Goal: Find contact information: Find contact information

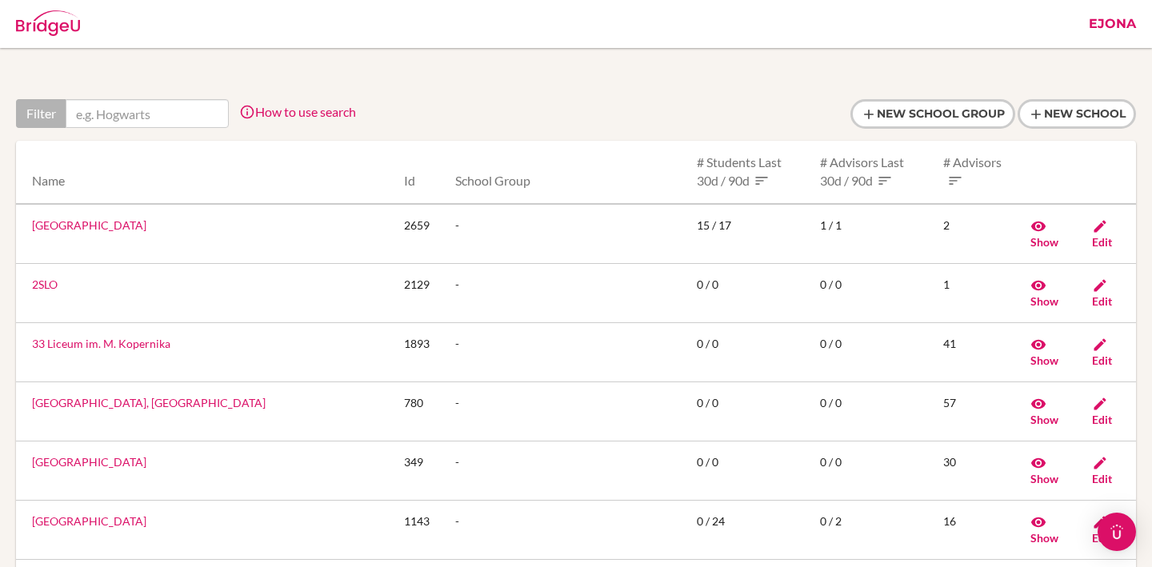
click at [1127, 29] on link "Ejona" at bounding box center [1112, 24] width 63 height 48
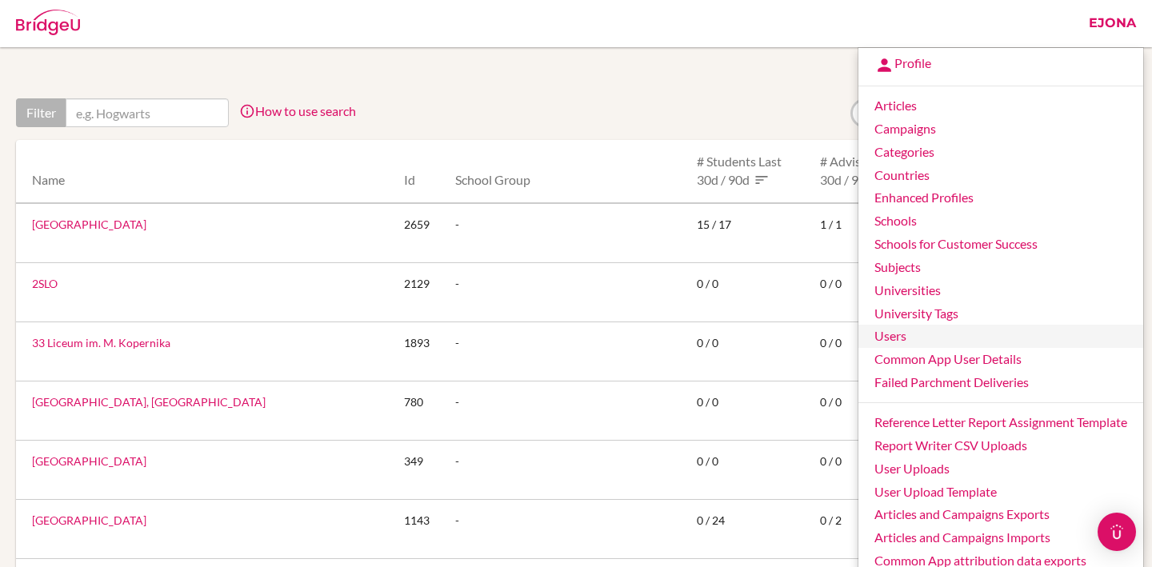
scroll to position [0, 2]
click at [900, 346] on link "Users" at bounding box center [998, 337] width 285 height 23
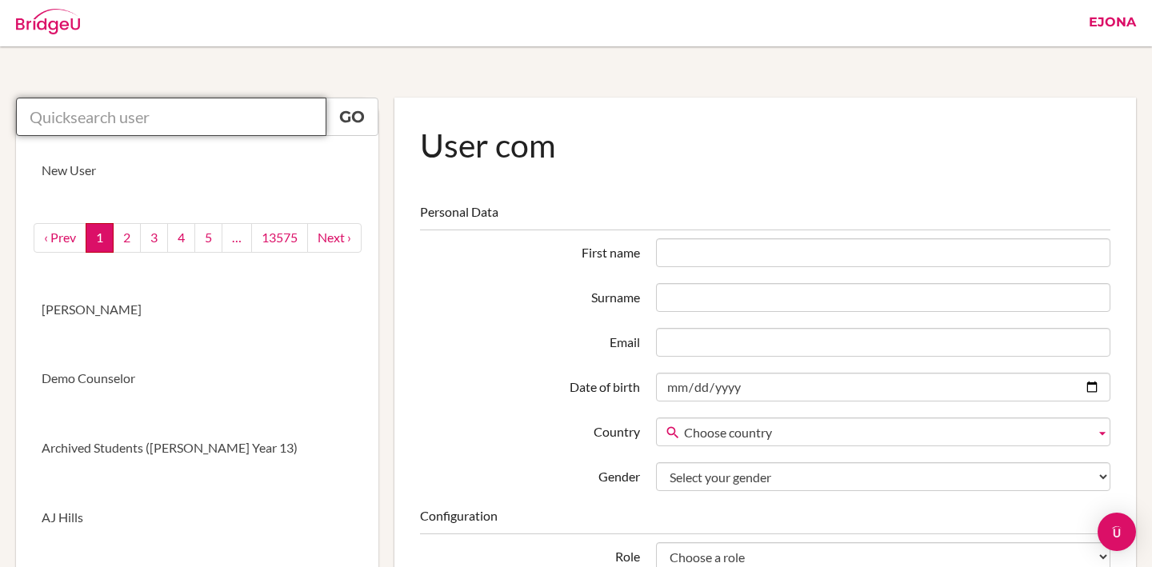
click at [206, 117] on input "text" at bounding box center [171, 117] width 310 height 38
paste input "patsy.soo@gmail.com"
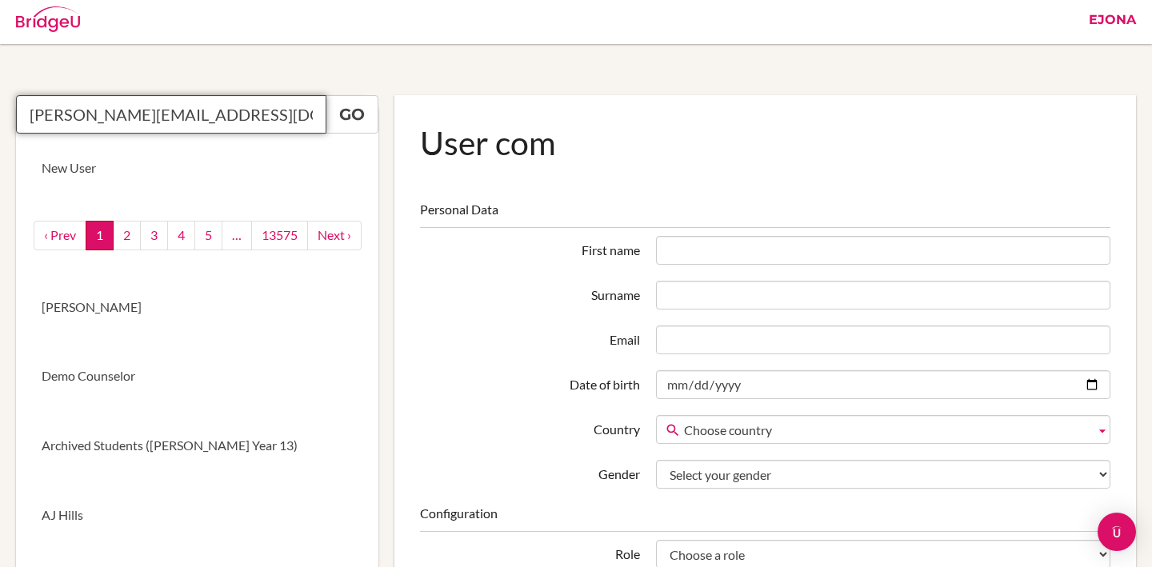
click at [286, 118] on input "[PERSON_NAME][EMAIL_ADDRESS][DOMAIN_NAME]" at bounding box center [171, 114] width 310 height 38
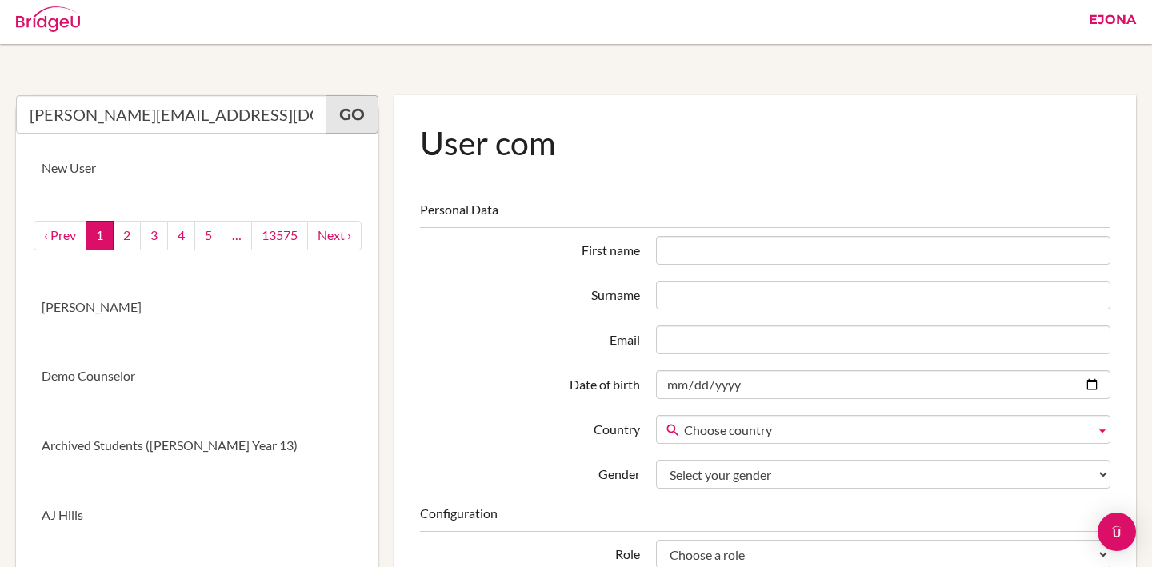
click at [342, 117] on link "Go" at bounding box center [352, 114] width 53 height 38
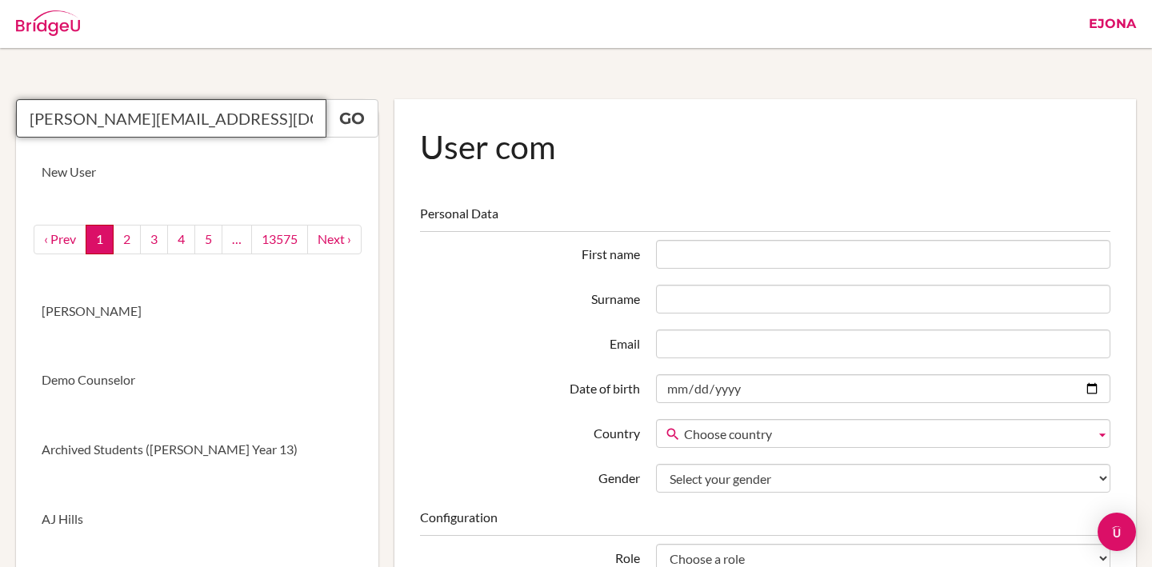
click at [255, 123] on input "[PERSON_NAME][EMAIL_ADDRESS][DOMAIN_NAME]" at bounding box center [171, 118] width 310 height 38
click at [226, 112] on input "[PERSON_NAME][EMAIL_ADDRESS][DOMAIN_NAME]" at bounding box center [171, 118] width 310 height 38
type input "patsy.soo@gmail.comhttps://app.bridge-u.com/admin/users#"
drag, startPoint x: 326, startPoint y: 112, endPoint x: 302, endPoint y: 105, distance: 25.1
drag, startPoint x: 297, startPoint y: 111, endPoint x: 309, endPoint y: 111, distance: 12.0
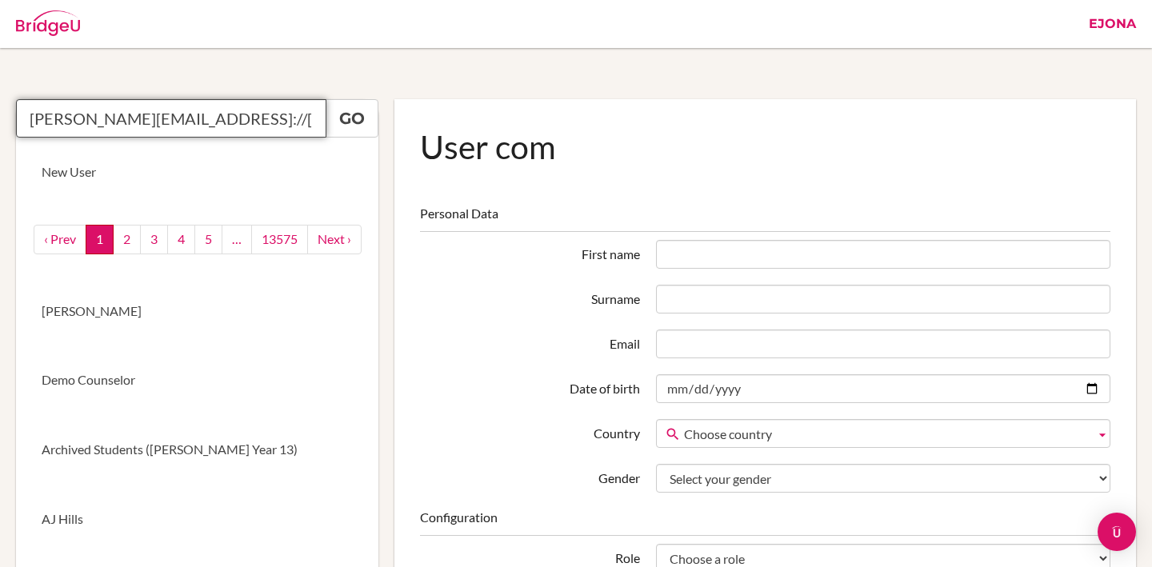
click at [297, 111] on input "patsy.soo@gmail.comhttps://app.bridge-u.com/admin/users#" at bounding box center [171, 118] width 310 height 38
drag, startPoint x: 28, startPoint y: 111, endPoint x: 376, endPoint y: 114, distance: 348.1
click at [377, 114] on div "patsy.soo@gmail.comhttps://app.bridge-u.com/admin/users# Go" at bounding box center [197, 118] width 362 height 38
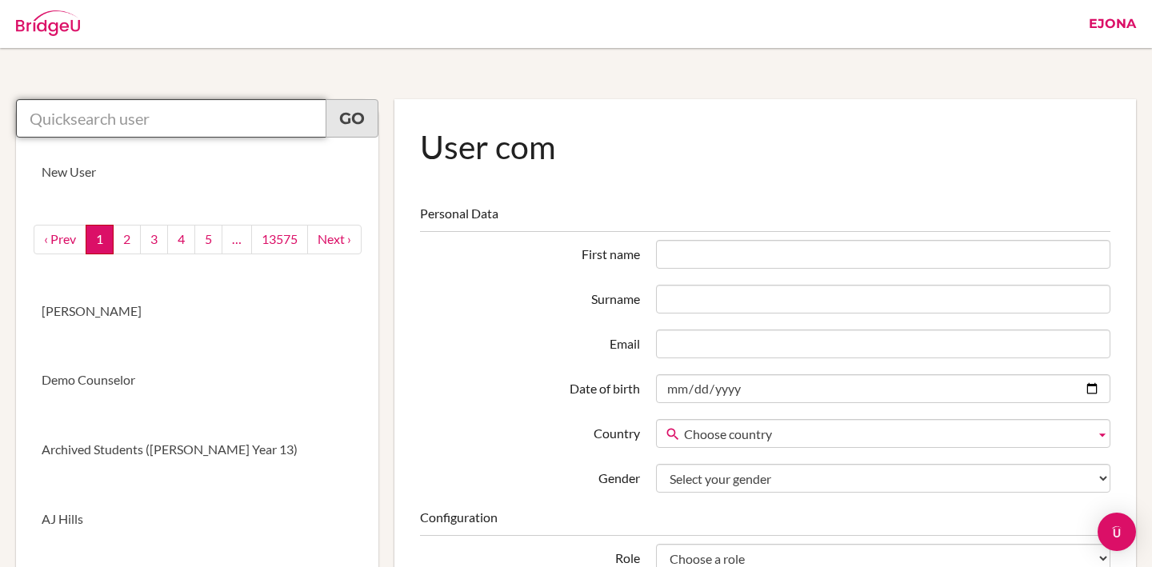
paste input "patsy.koh@sota.edu.sg"
type input "patsy.koh@sota.edu.sg"
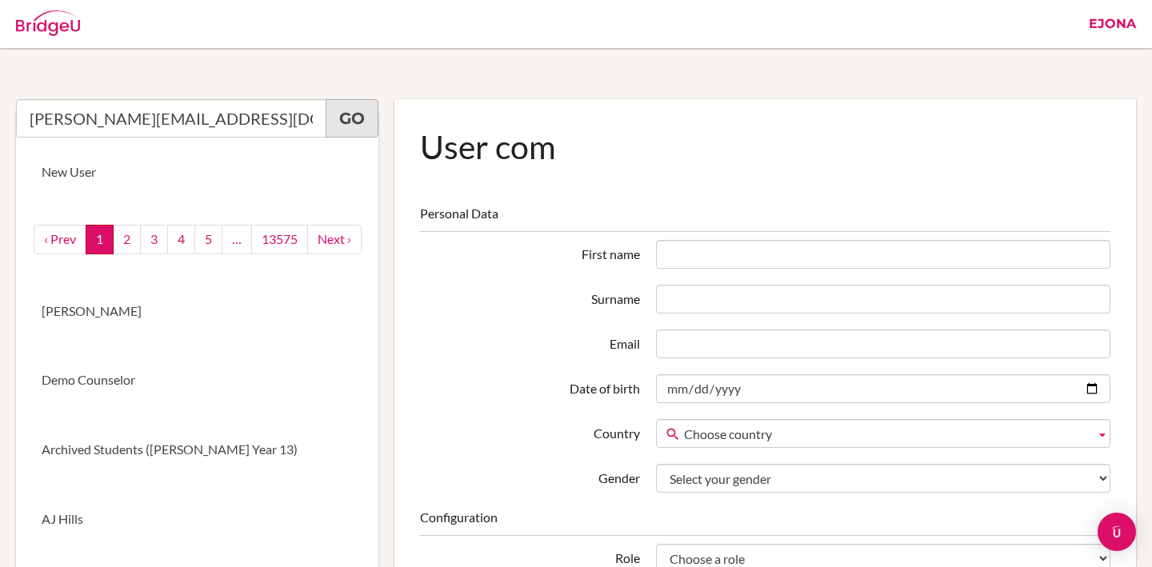
click at [346, 116] on link "Go" at bounding box center [352, 118] width 53 height 38
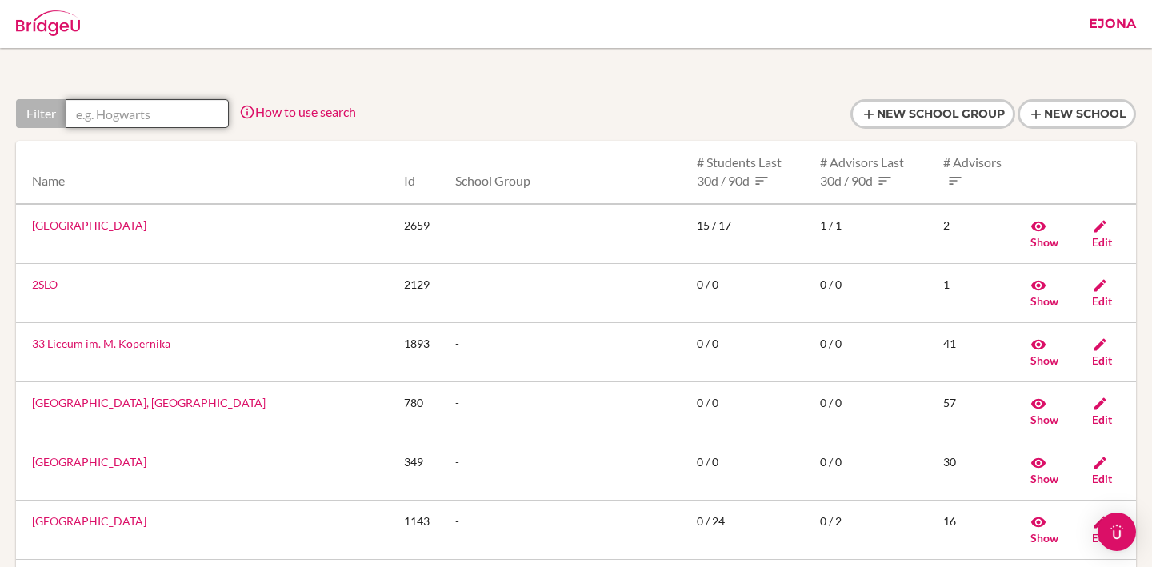
click at [156, 114] on input "text" at bounding box center [147, 113] width 163 height 29
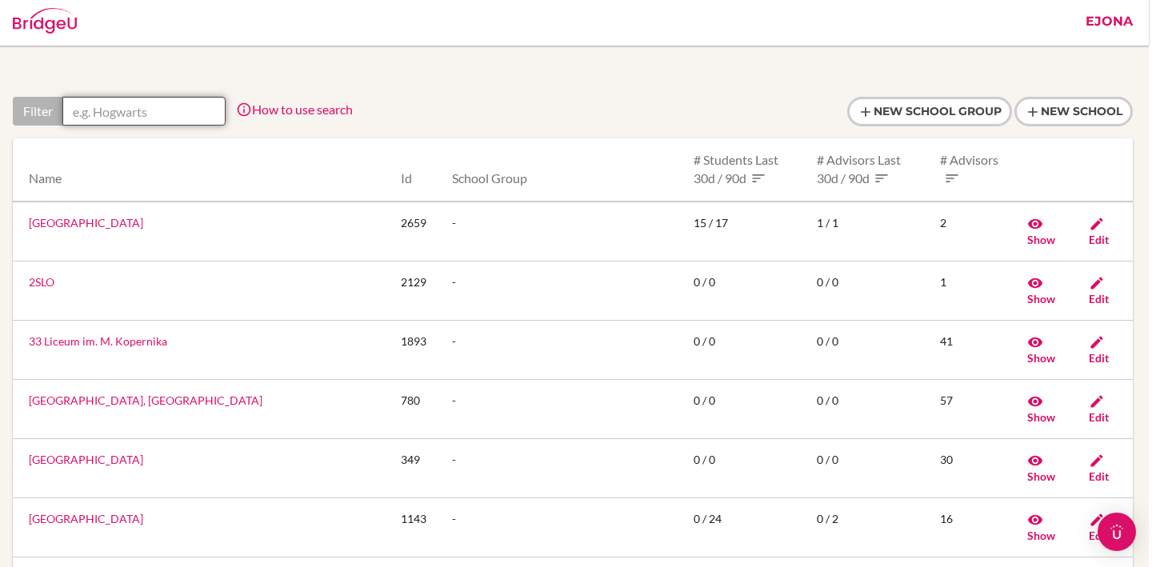
paste input "patsy.soo@gmail.com"
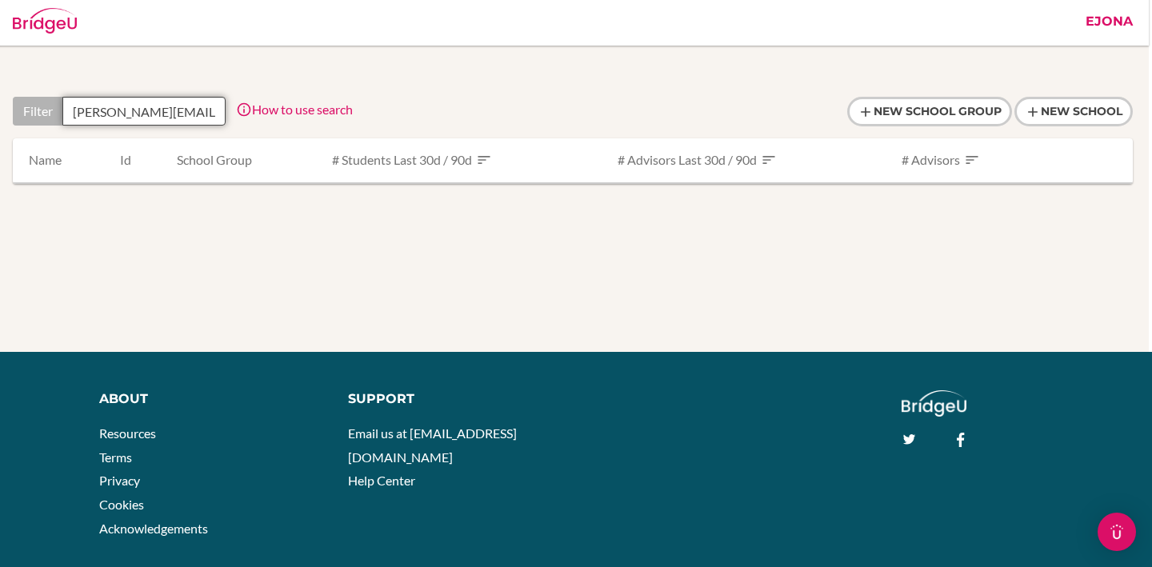
type input "patsy.soo@gmail.com"
click at [1121, 29] on link "Ejona" at bounding box center [1109, 22] width 63 height 48
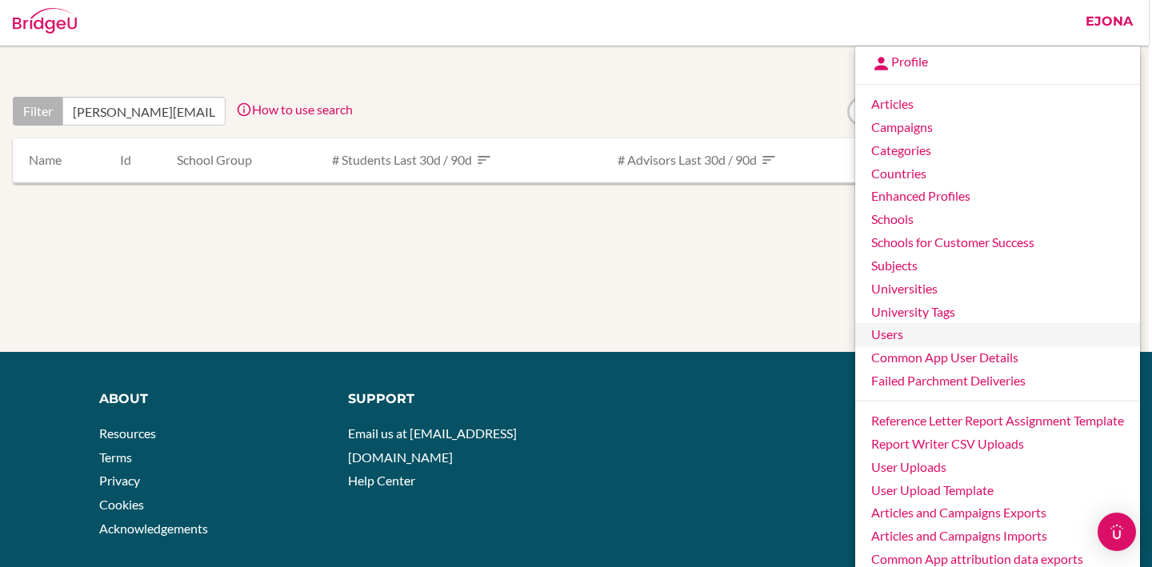
click at [915, 328] on link "Users" at bounding box center [997, 334] width 285 height 23
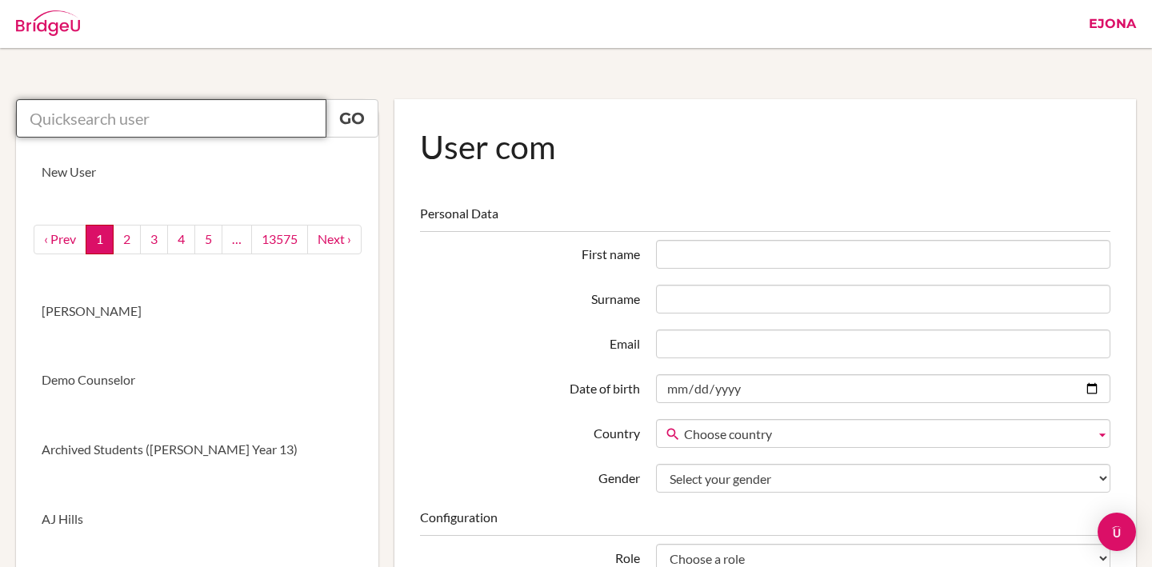
click at [142, 122] on input "text" at bounding box center [171, 118] width 310 height 38
paste input "patsy.soo@gmail.com"
click at [262, 126] on input "patsy.soo@gmail.com" at bounding box center [171, 118] width 310 height 38
drag, startPoint x: 210, startPoint y: 126, endPoint x: 174, endPoint y: 110, distance: 38.7
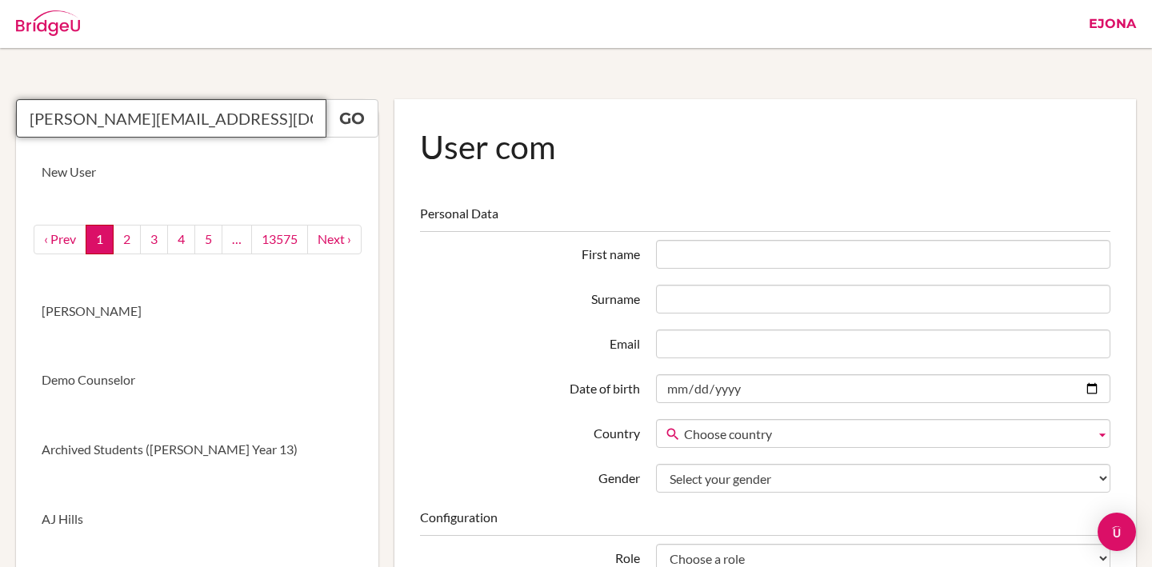
paste input "text"
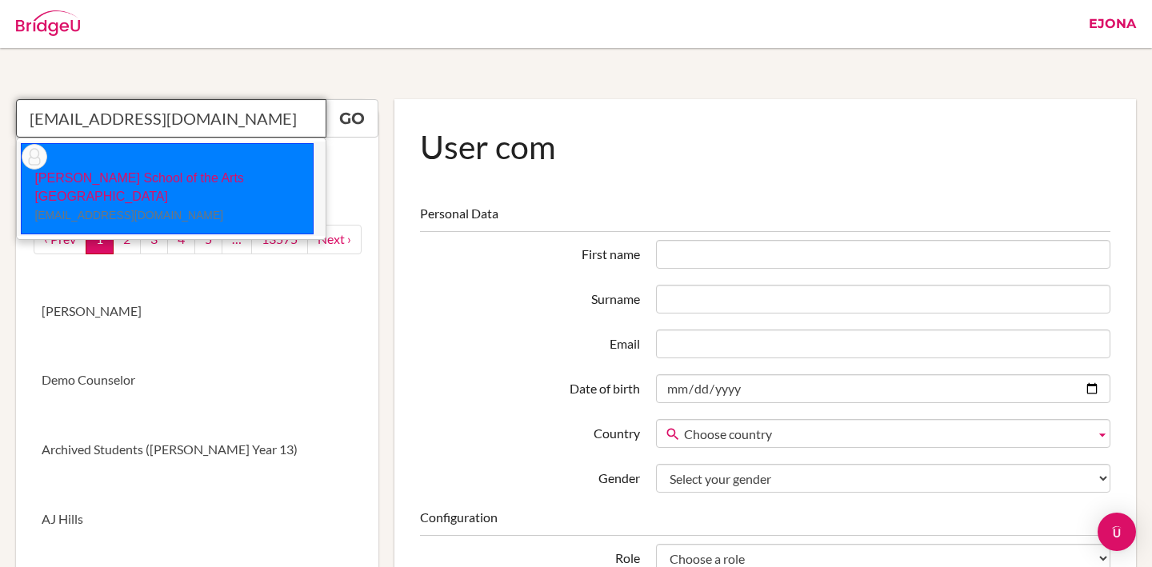
click at [246, 170] on p "Patsy School of the Arts Singapore patsysoo@gmail.com" at bounding box center [167, 197] width 291 height 55
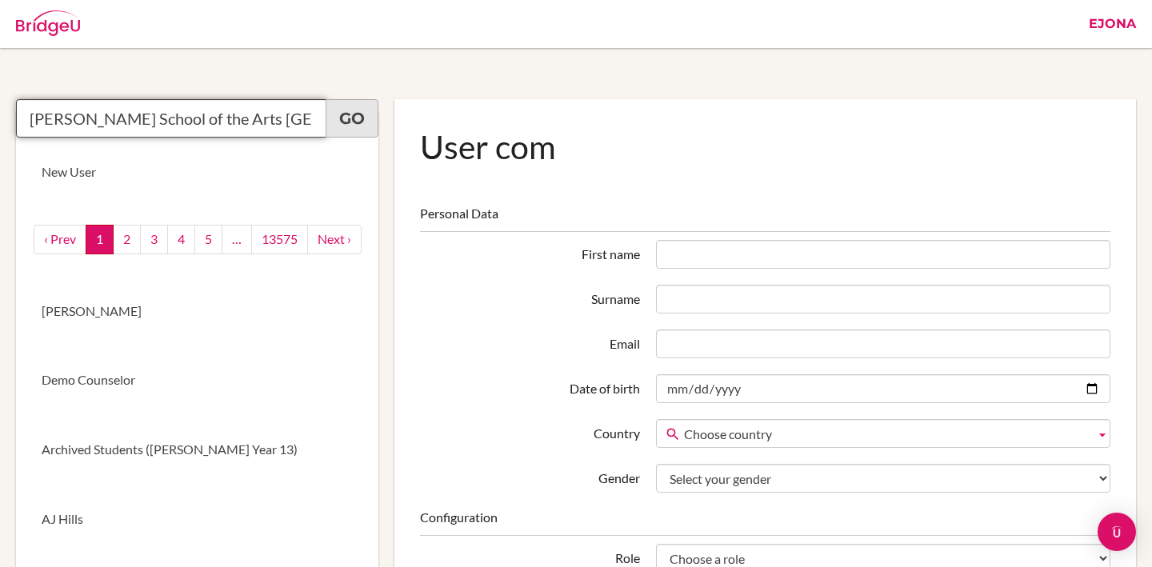
type input "Patsy School of the Arts Singapore"
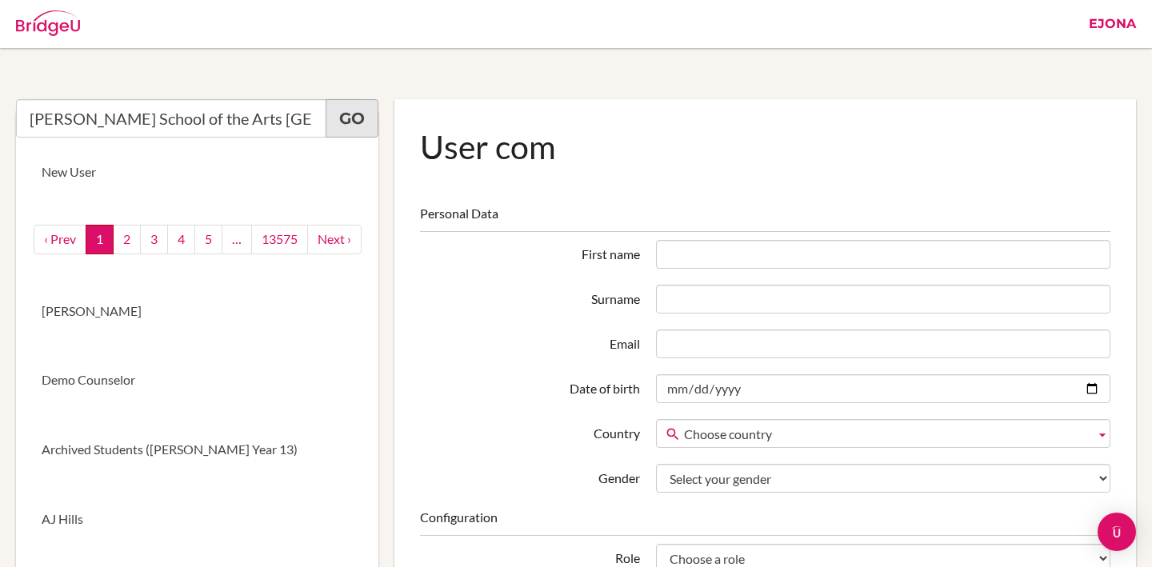
click at [356, 114] on link "Go" at bounding box center [352, 118] width 53 height 38
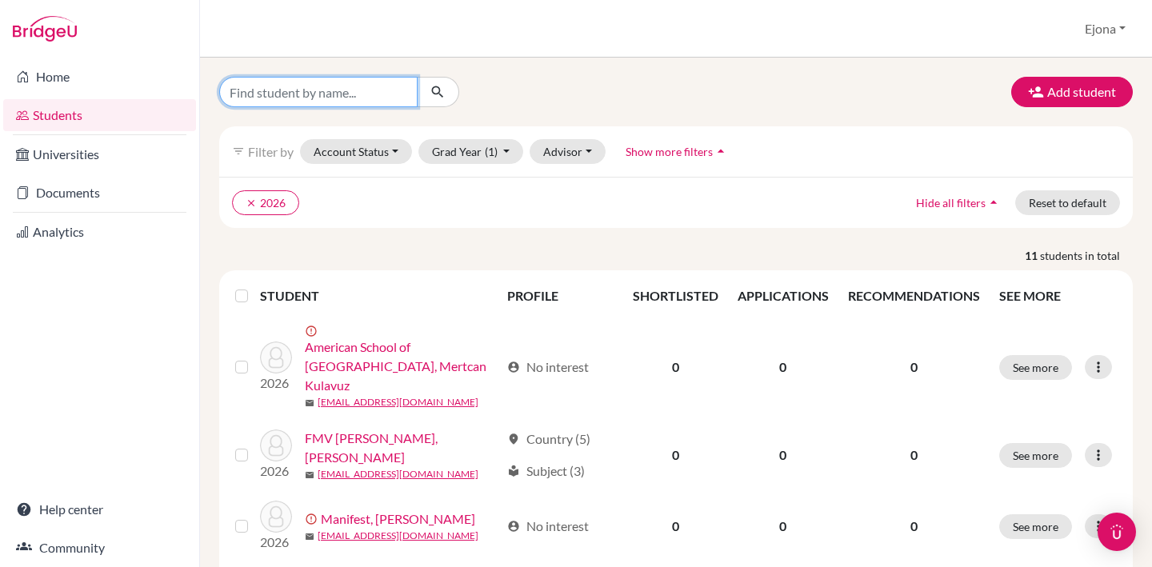
click at [385, 94] on input "Find student by name..." at bounding box center [318, 92] width 198 height 30
type input "[PERSON_NAME]"
click at [440, 84] on icon "submit" at bounding box center [438, 92] width 16 height 16
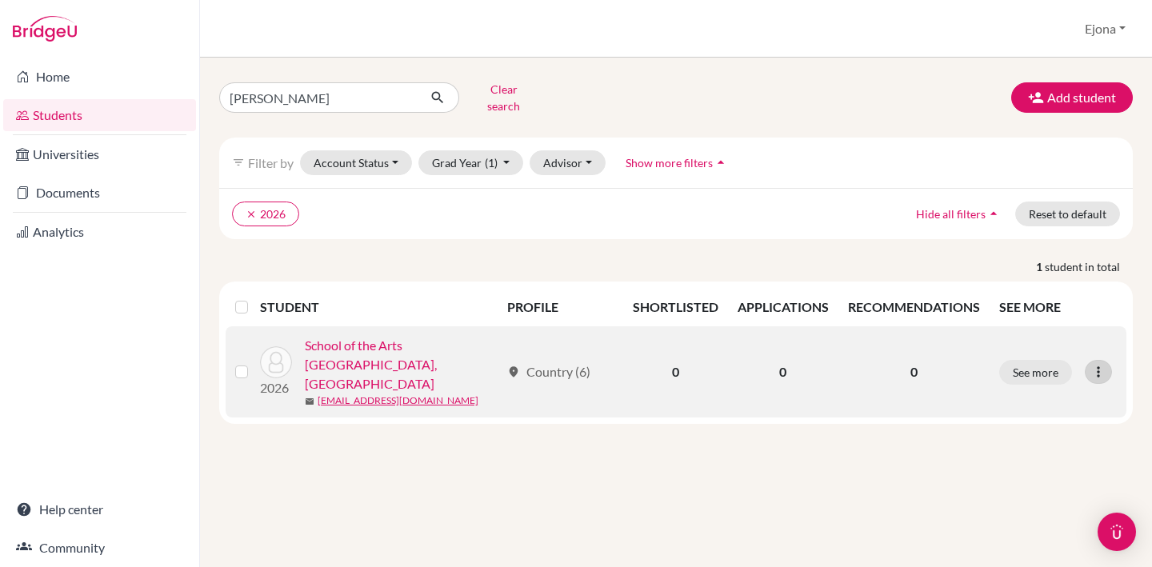
click at [1099, 364] on icon at bounding box center [1099, 372] width 16 height 16
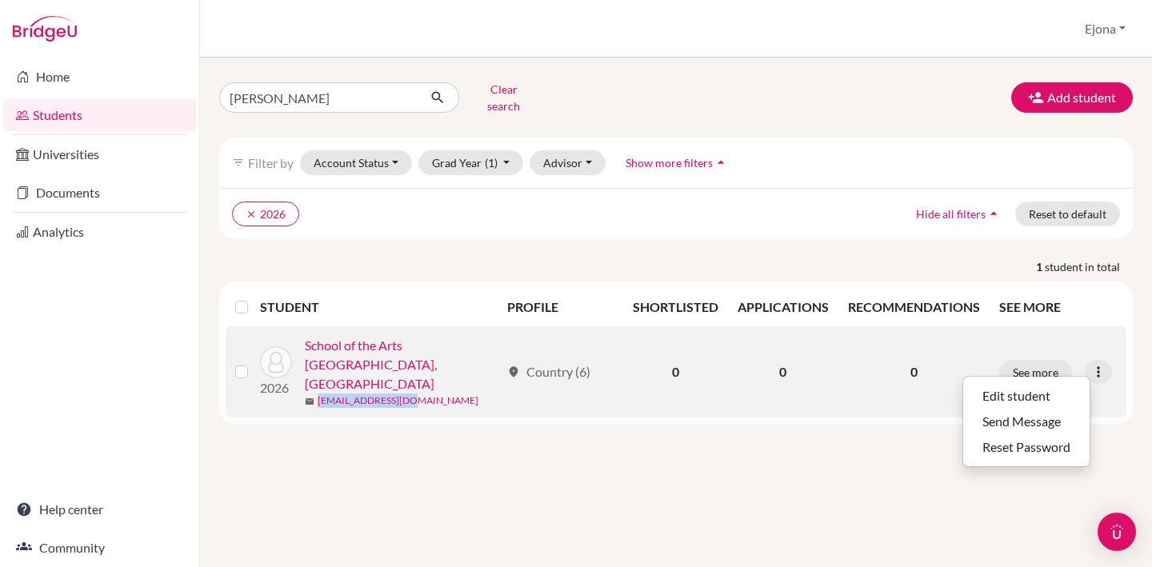
drag, startPoint x: 425, startPoint y: 365, endPoint x: 319, endPoint y: 376, distance: 106.2
click at [319, 394] on div "mail [EMAIL_ADDRESS][DOMAIN_NAME]" at bounding box center [402, 401] width 195 height 14
copy link "[EMAIL_ADDRESS][DOMAIN_NAME]"
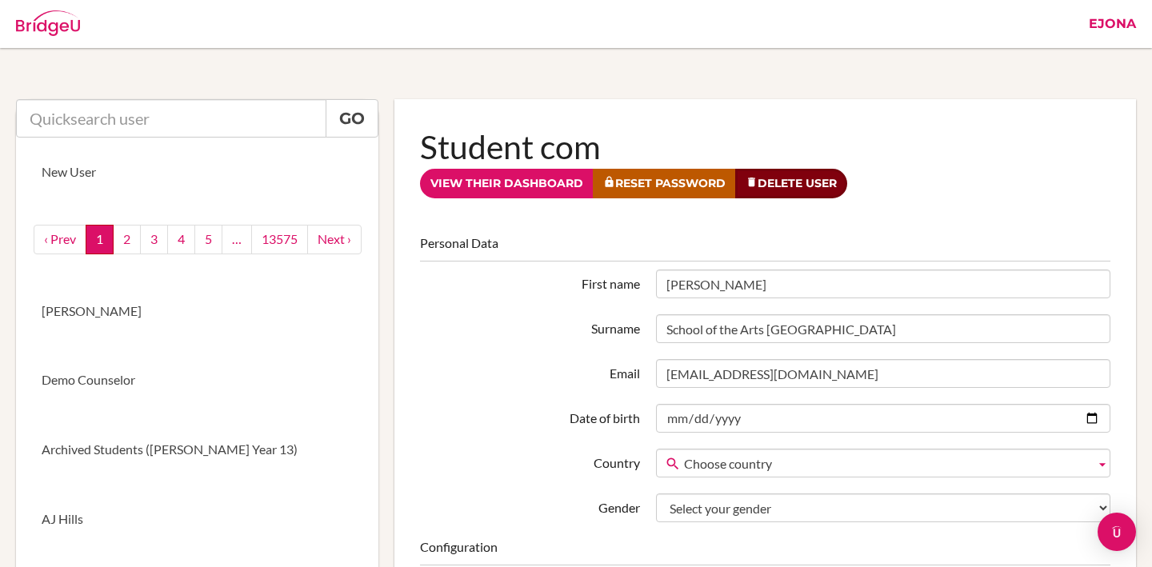
click at [793, 188] on link "Delete User" at bounding box center [791, 184] width 112 height 30
